Goal: Information Seeking & Learning: Learn about a topic

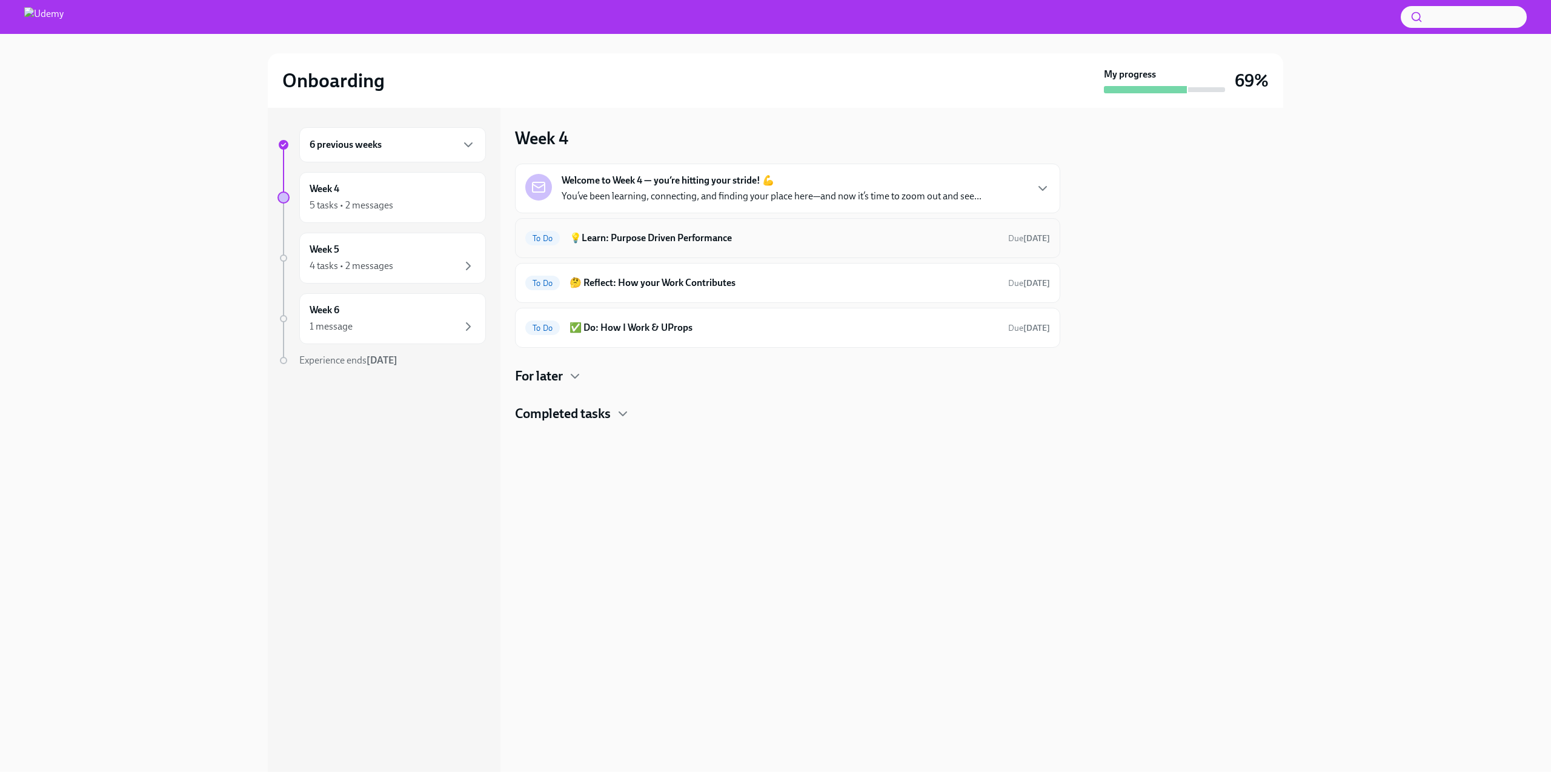
click at [672, 241] on h6 "💡Learn: Purpose Driven Performance" at bounding box center [783, 238] width 429 height 14
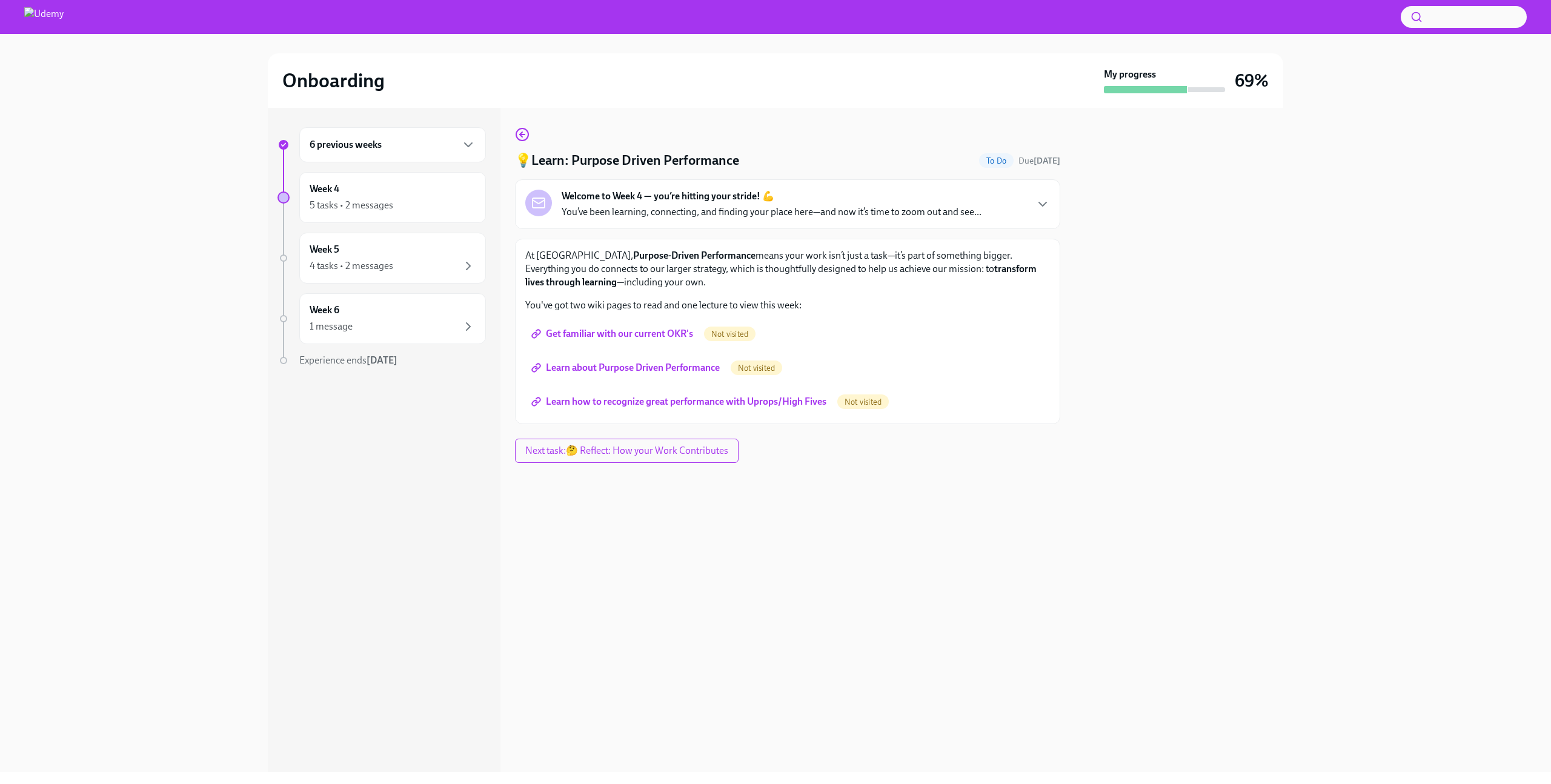
click at [650, 334] on span "Get familiar with our current OKR's" at bounding box center [614, 334] width 160 height 12
click at [646, 374] on span "Learn about Purpose Driven Performance" at bounding box center [627, 368] width 186 height 12
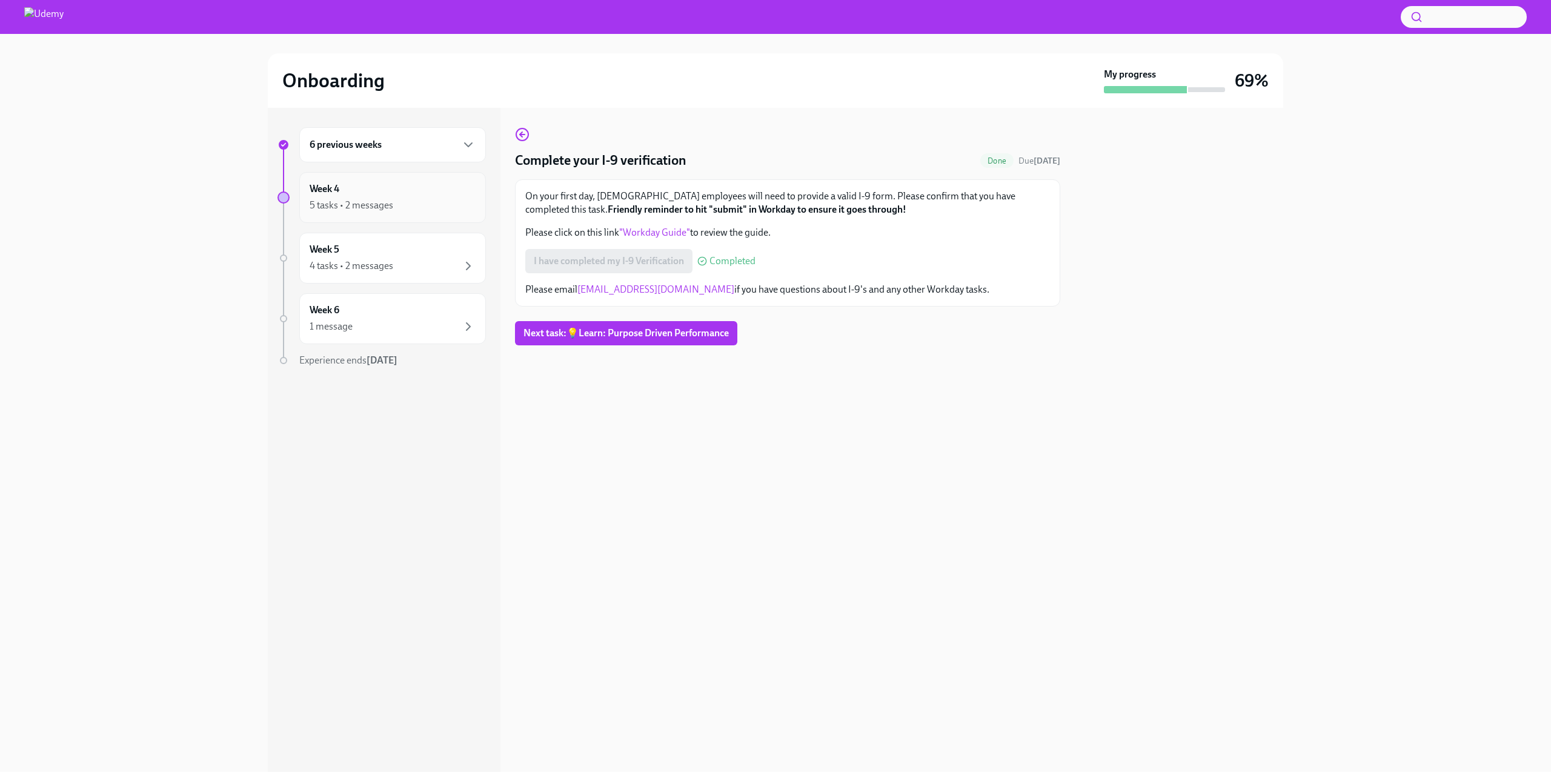
click at [399, 210] on div "5 tasks • 2 messages" at bounding box center [392, 205] width 166 height 15
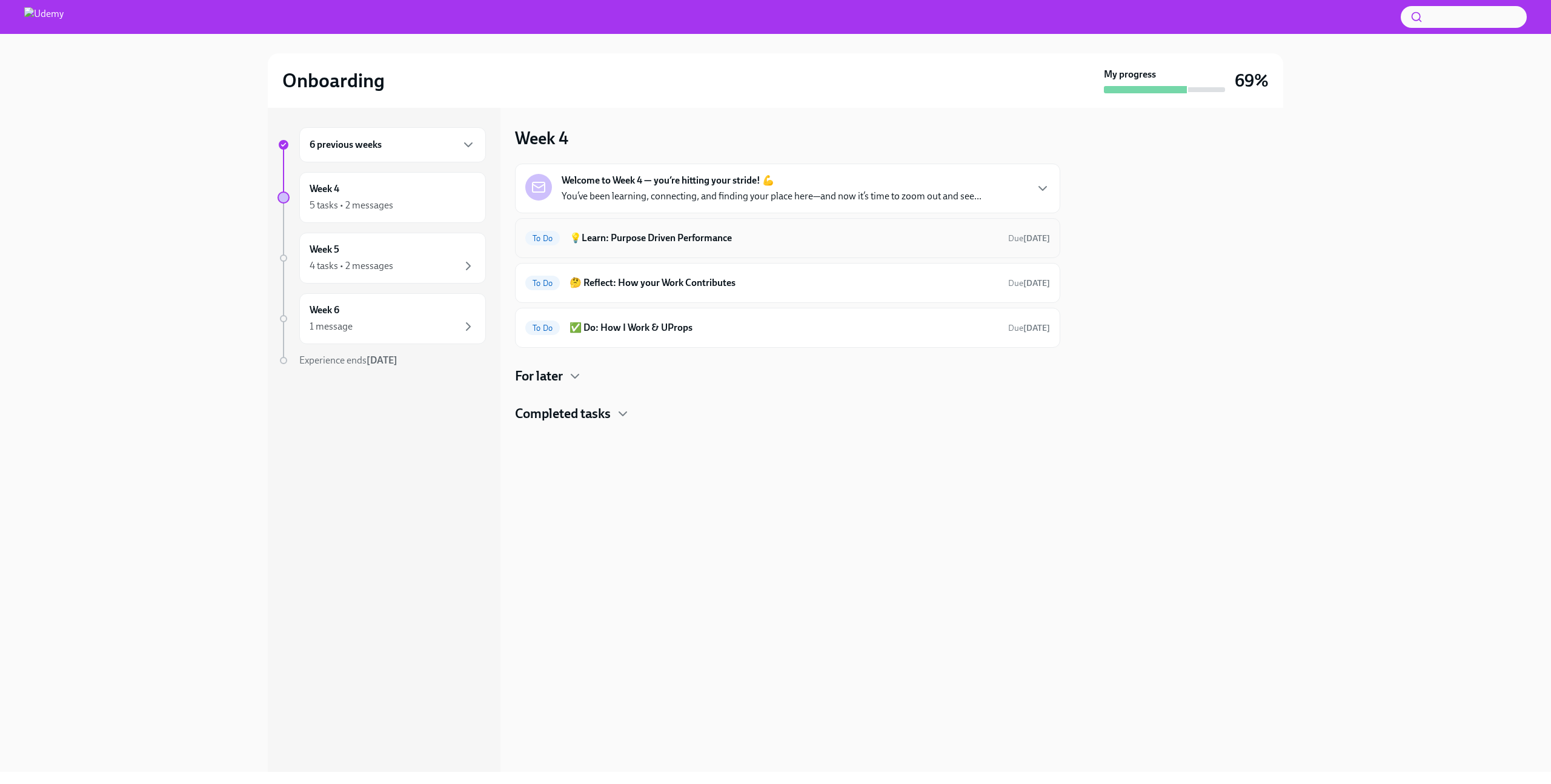
click at [681, 244] on h6 "💡Learn: Purpose Driven Performance" at bounding box center [783, 238] width 429 height 14
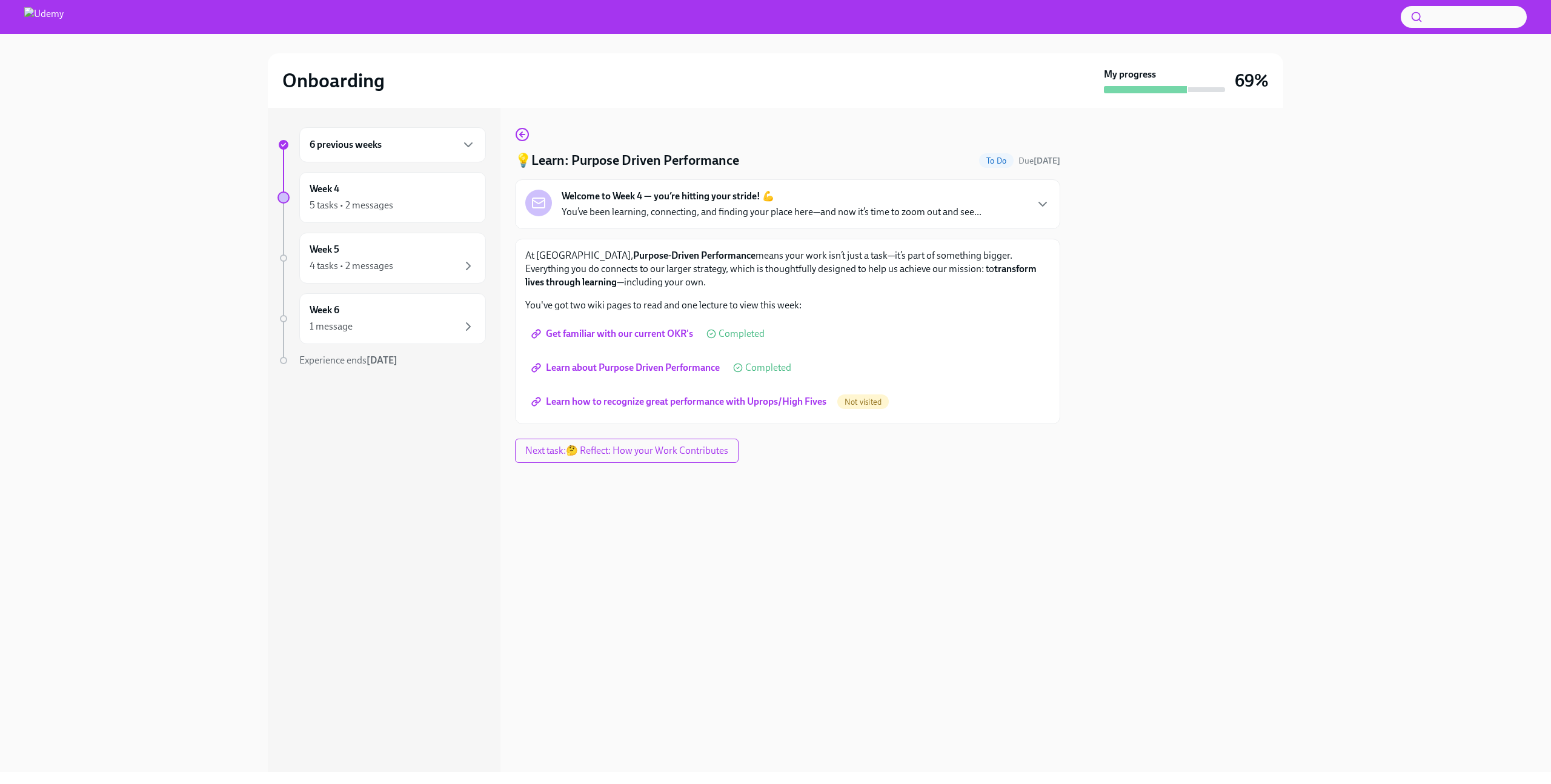
click at [681, 372] on span "Learn about Purpose Driven Performance" at bounding box center [627, 368] width 186 height 12
click at [695, 418] on div "At Udemy, Purpose-Driven Performance means your work isn’t just a task—it’s par…" at bounding box center [787, 331] width 545 height 186
click at [703, 407] on span "Learn how to recognize great performance with Uprops/High Fives" at bounding box center [680, 402] width 293 height 12
